Goal: Task Accomplishment & Management: Use online tool/utility

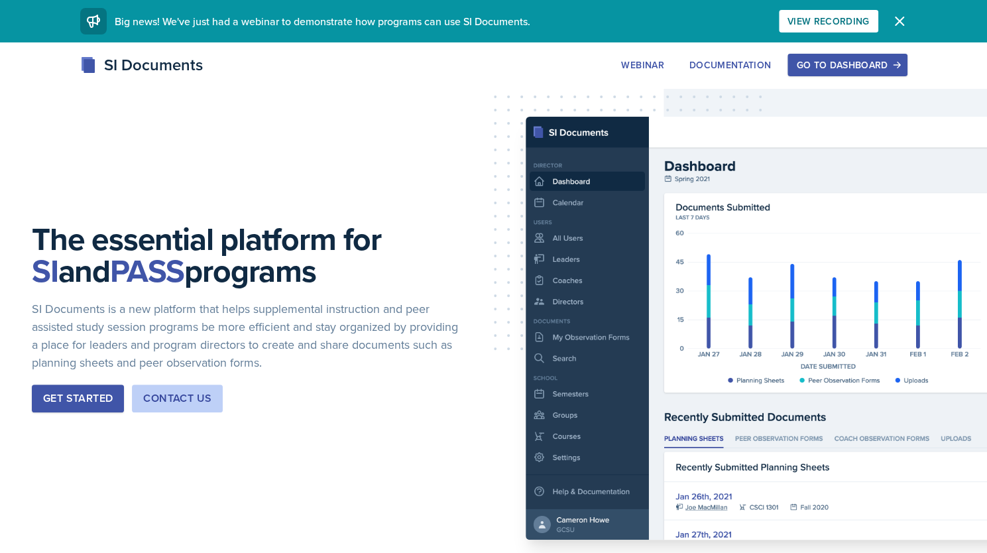
click at [842, 69] on div "Go to Dashboard" at bounding box center [847, 65] width 102 height 11
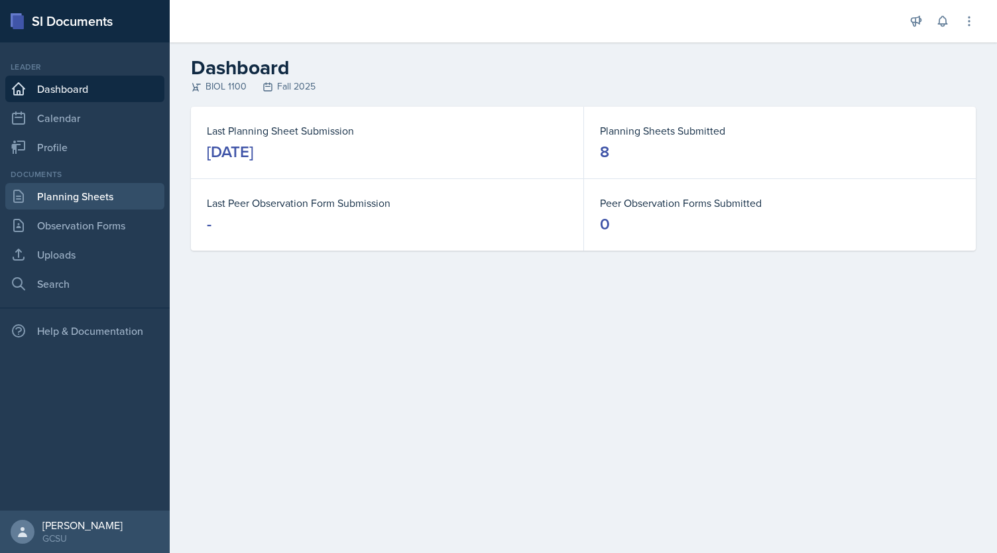
click at [117, 196] on link "Planning Sheets" at bounding box center [84, 196] width 159 height 27
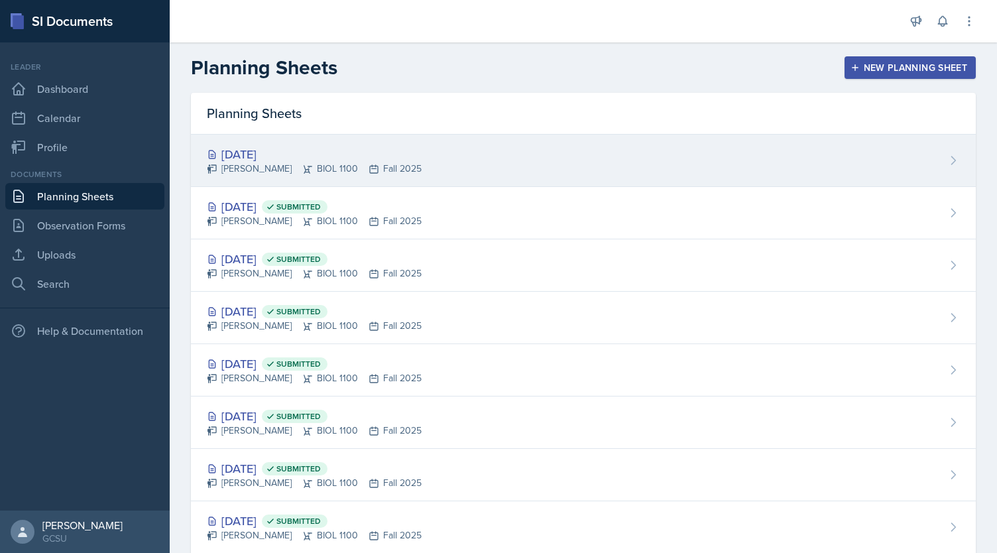
click at [254, 156] on div "[DATE]" at bounding box center [314, 154] width 215 height 18
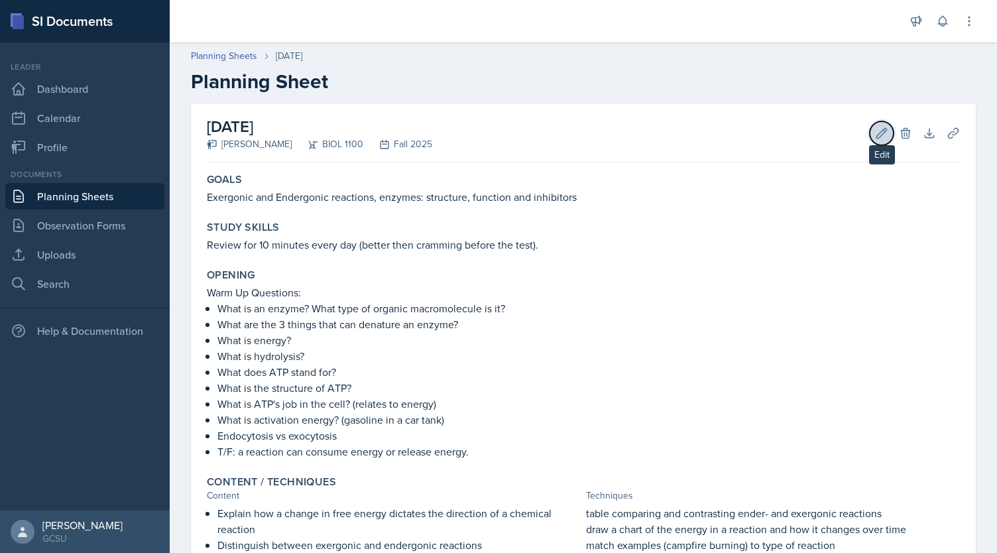
click at [875, 135] on icon at bounding box center [881, 133] width 13 height 13
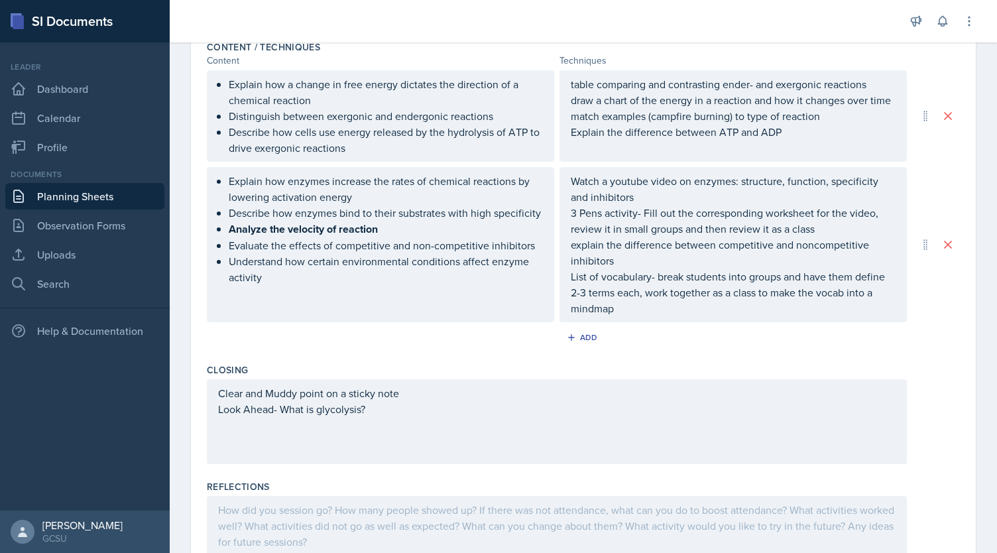
scroll to position [613, 0]
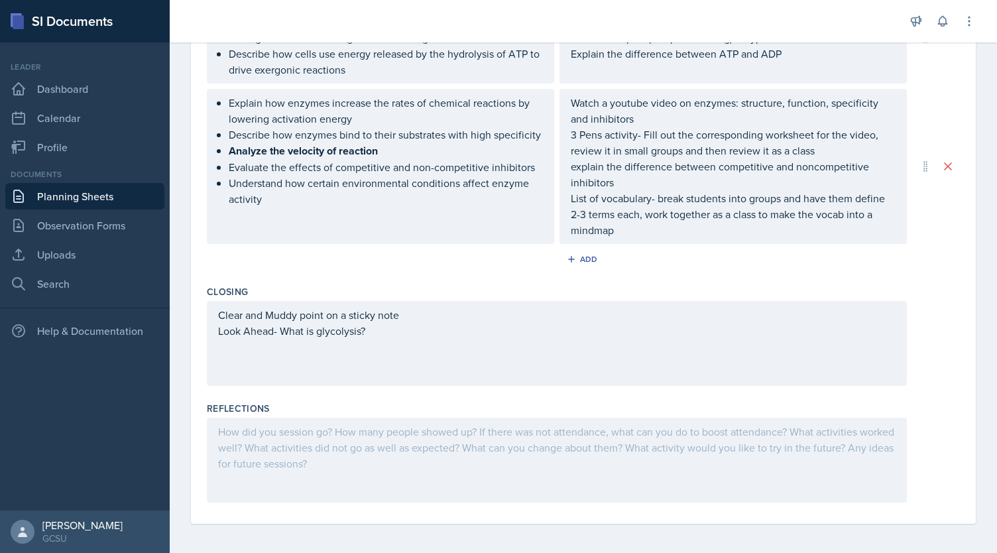
click at [347, 450] on div at bounding box center [557, 460] width 700 height 85
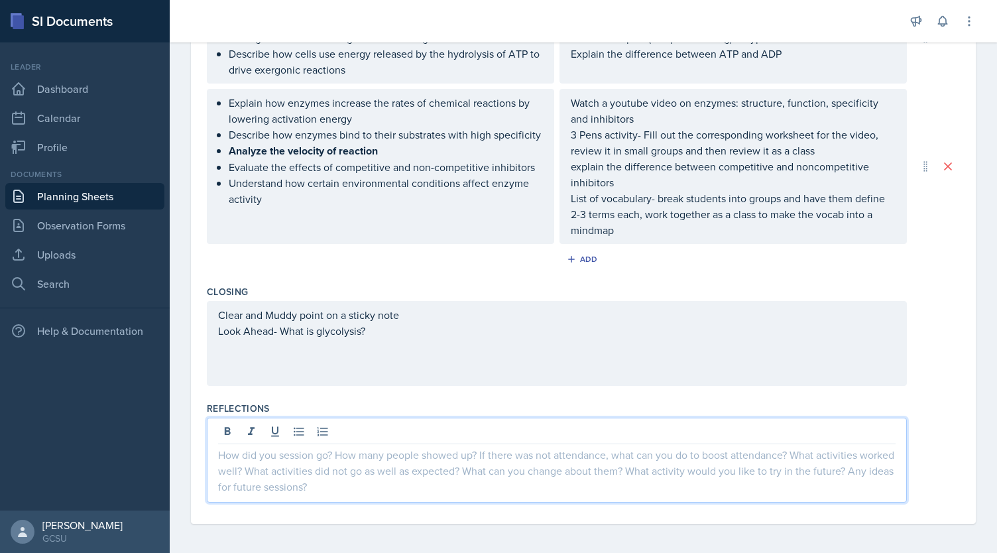
scroll to position [636, 0]
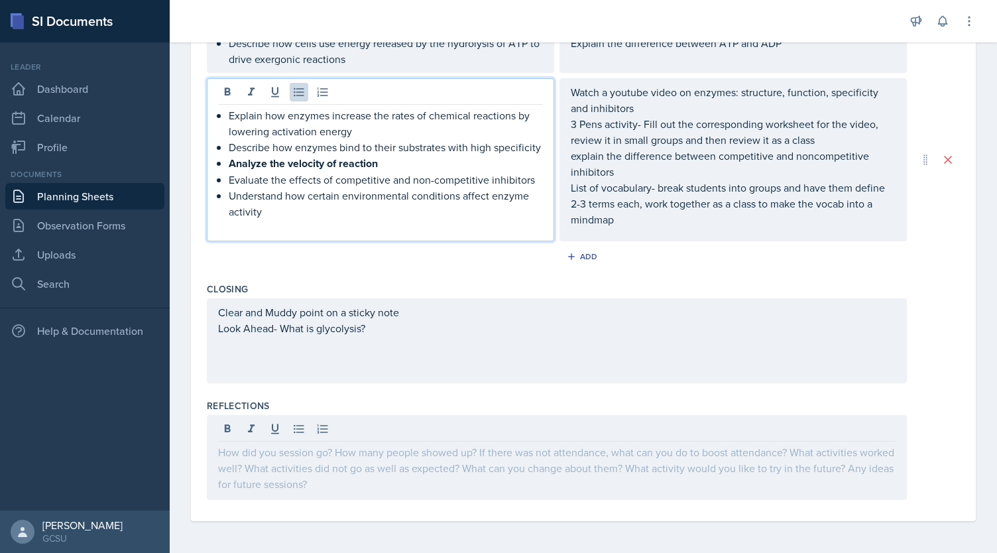
click at [294, 219] on p "Understand how certain environmental conditions affect enzyme activity" at bounding box center [386, 204] width 314 height 32
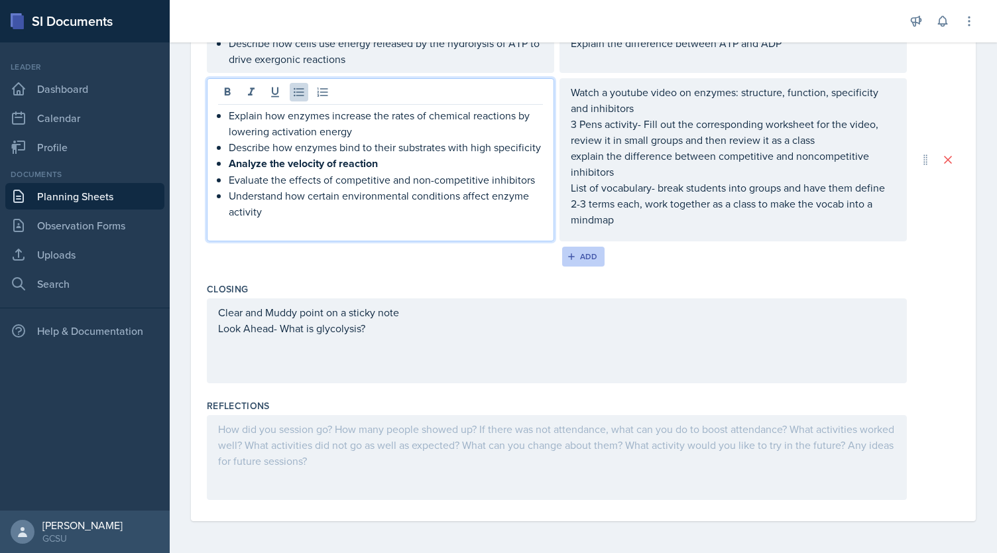
click at [568, 256] on icon "button" at bounding box center [571, 256] width 7 height 7
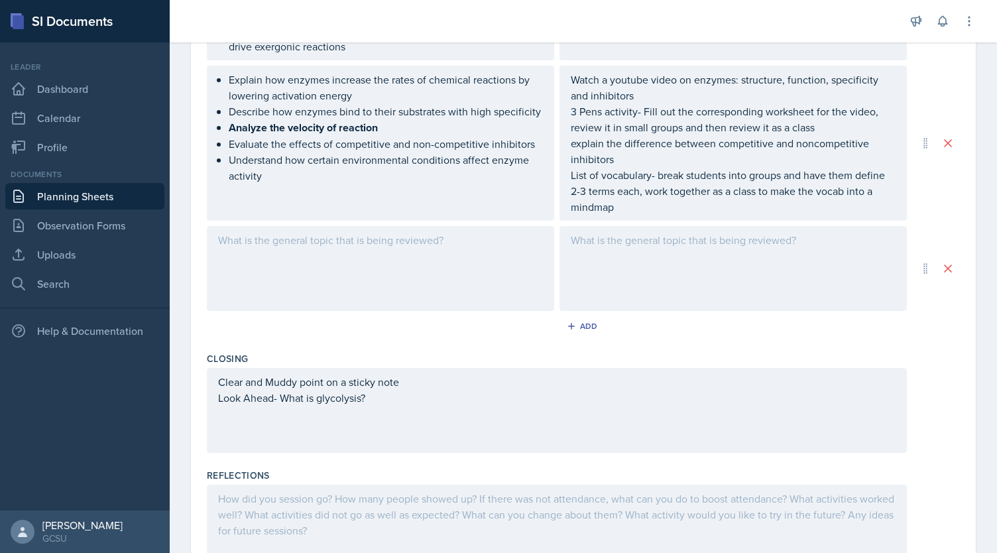
click at [396, 259] on div at bounding box center [380, 268] width 347 height 85
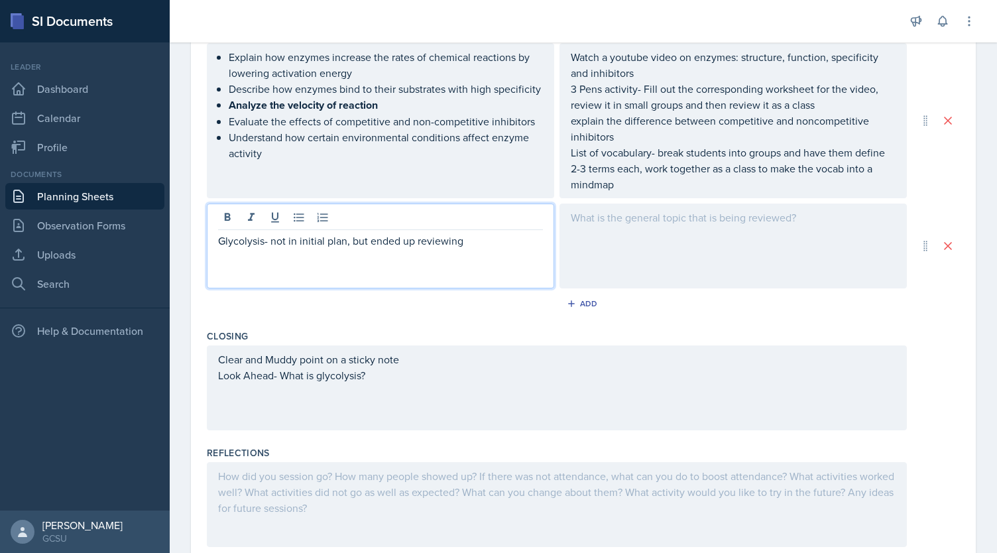
click at [754, 239] on div at bounding box center [732, 245] width 347 height 85
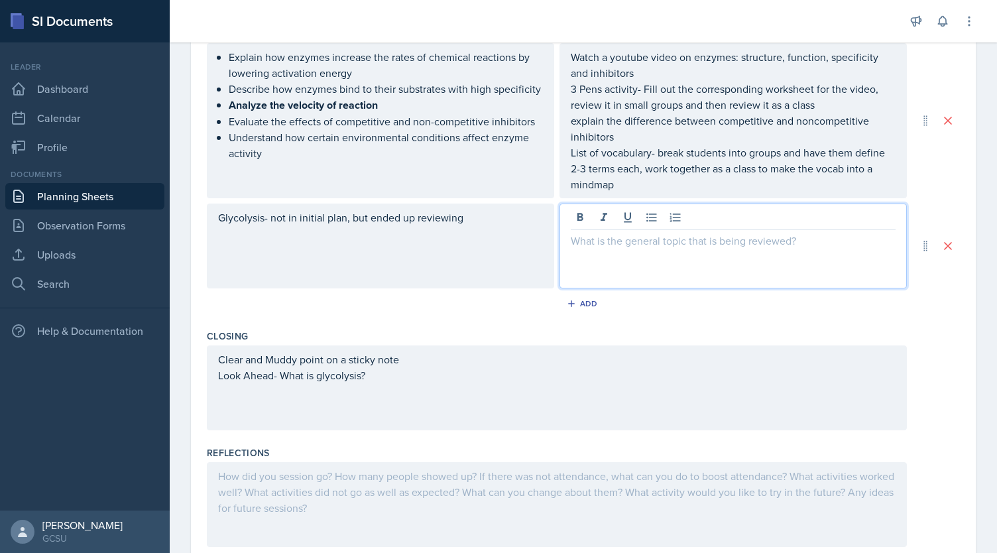
scroll to position [682, 0]
